Goal: Navigation & Orientation: Find specific page/section

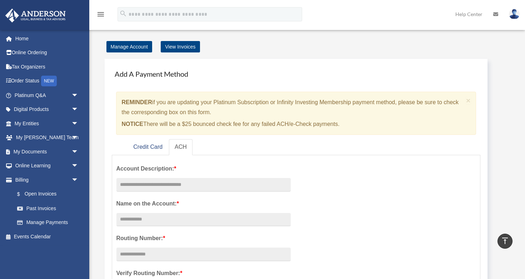
scroll to position [398, 0]
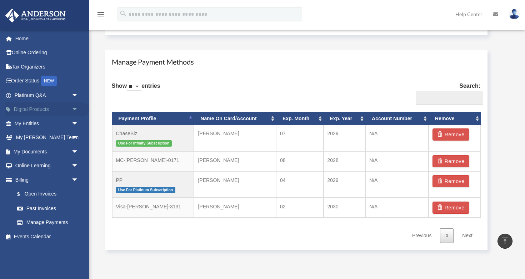
click at [80, 112] on span "arrow_drop_down" at bounding box center [78, 109] width 14 height 15
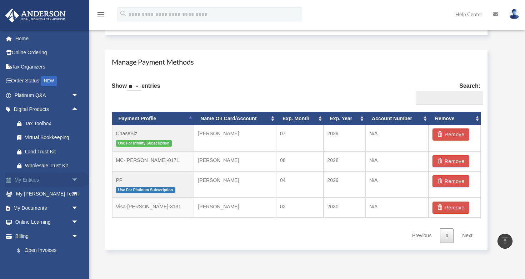
click at [72, 176] on span "arrow_drop_down" at bounding box center [78, 180] width 14 height 15
click at [73, 196] on link "Overview" at bounding box center [49, 194] width 79 height 14
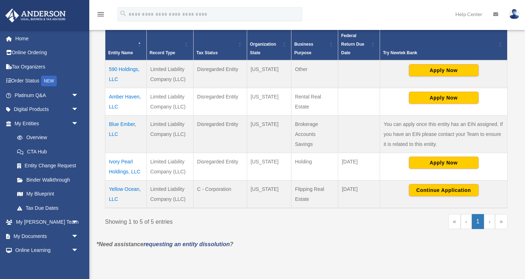
scroll to position [151, 0]
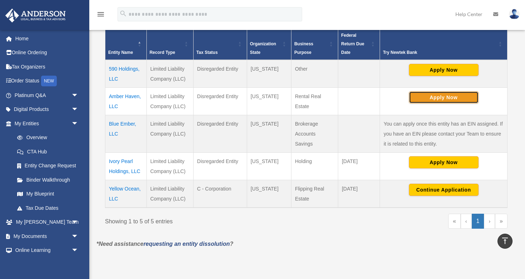
click at [427, 100] on button "Apply Now" at bounding box center [444, 97] width 70 height 12
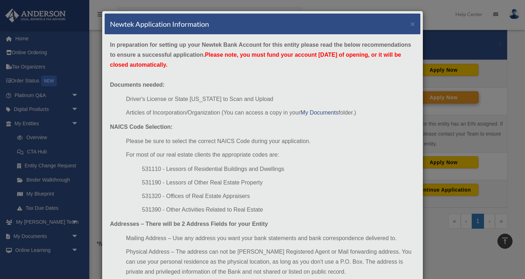
click at [427, 100] on div "Newtek Application Information × In preparation for setting up your Newtek Bank…" at bounding box center [262, 139] width 525 height 279
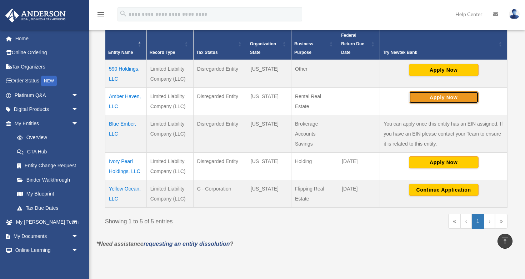
click at [428, 99] on button "Apply Now" at bounding box center [444, 97] width 70 height 12
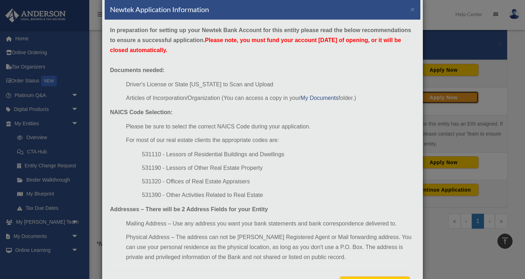
scroll to position [16, 0]
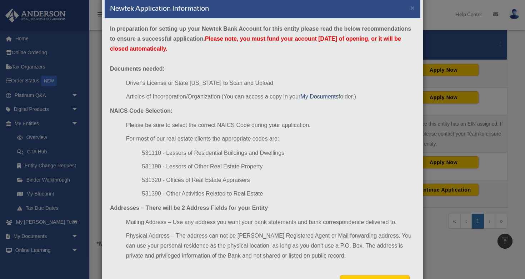
click at [460, 128] on div "Newtek Application Information × In preparation for setting up your Newtek Bank…" at bounding box center [262, 139] width 525 height 279
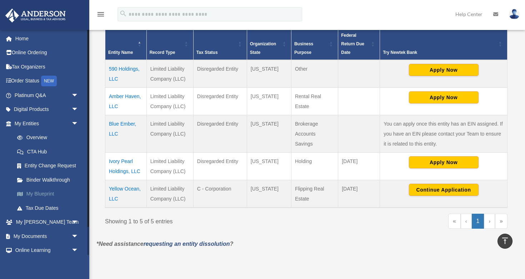
click at [60, 193] on link "My Blueprint" at bounding box center [49, 194] width 79 height 14
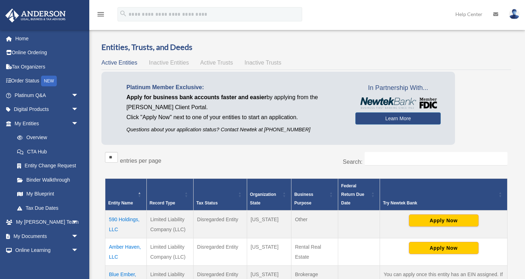
scroll to position [151, 0]
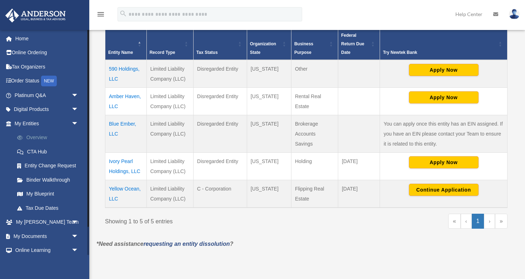
click at [57, 137] on link "Overview" at bounding box center [49, 138] width 79 height 14
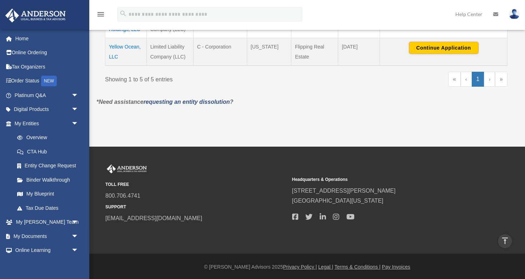
scroll to position [294, 0]
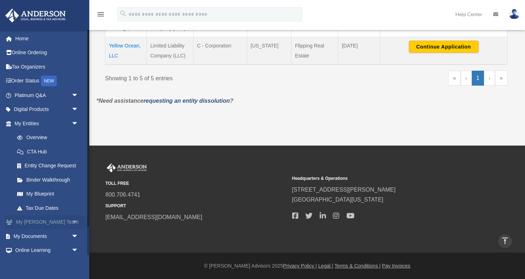
click at [80, 223] on span "arrow_drop_down" at bounding box center [78, 222] width 14 height 15
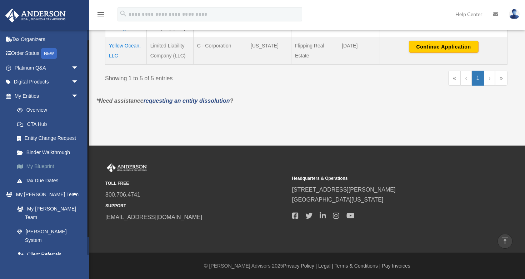
scroll to position [27, 0]
click at [77, 66] on span "arrow_drop_down" at bounding box center [78, 68] width 14 height 15
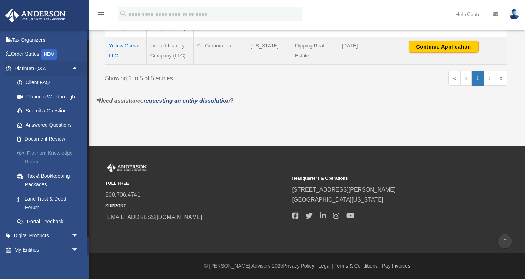
click at [60, 151] on link "Platinum Knowledge Room" at bounding box center [49, 157] width 79 height 23
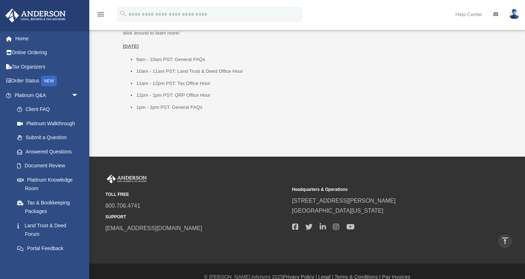
scroll to position [962, 0]
